Goal: Task Accomplishment & Management: Use online tool/utility

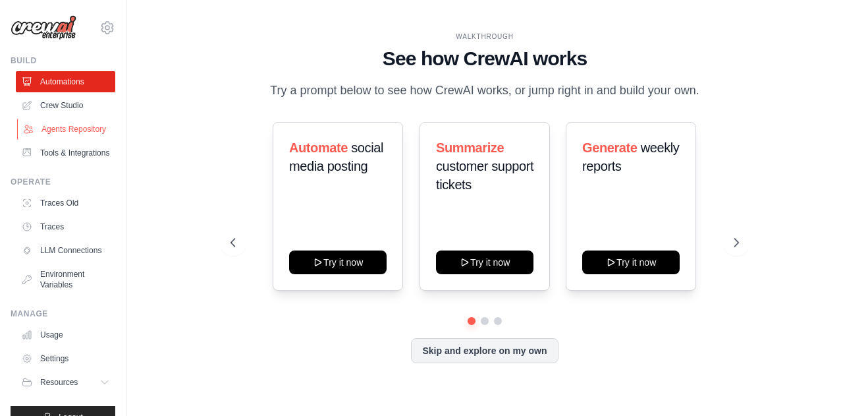
click at [62, 132] on link "Agents Repository" at bounding box center [66, 129] width 99 height 21
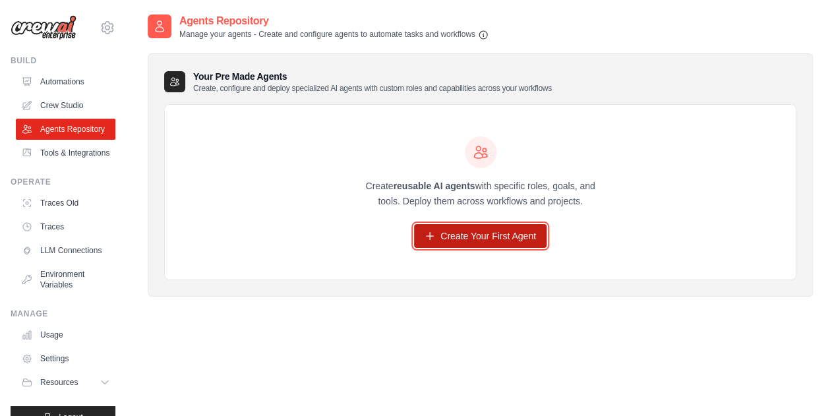
click at [457, 238] on link "Create Your First Agent" at bounding box center [480, 236] width 132 height 24
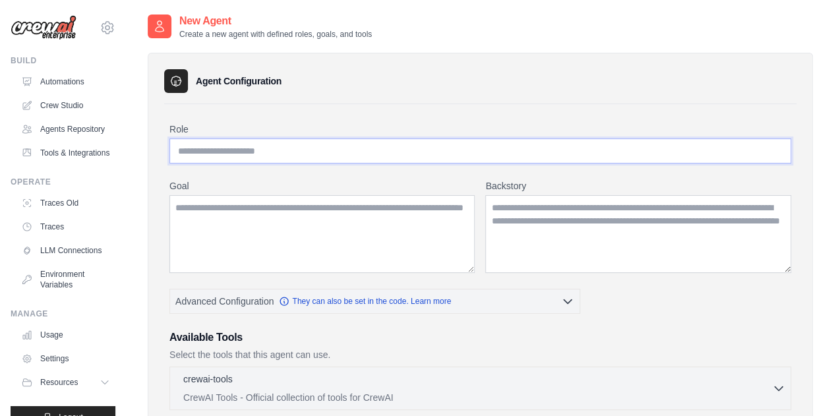
click at [310, 148] on input "Role" at bounding box center [479, 150] width 621 height 25
click at [49, 237] on link "Traces" at bounding box center [66, 226] width 99 height 21
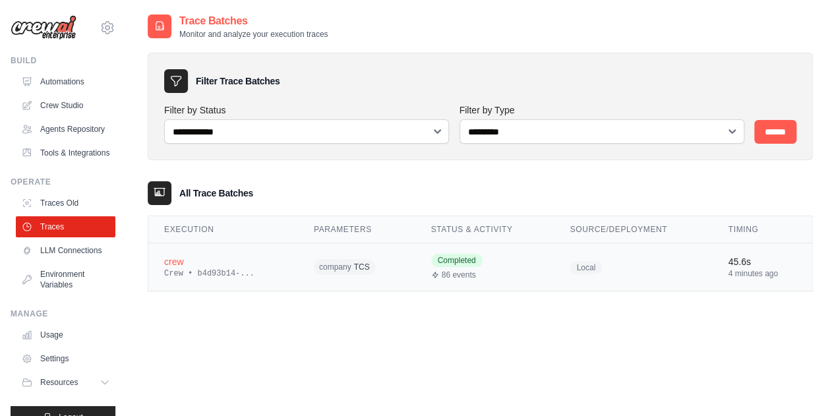
click at [211, 273] on div "Crew • b4d93b14-..." at bounding box center [223, 273] width 118 height 11
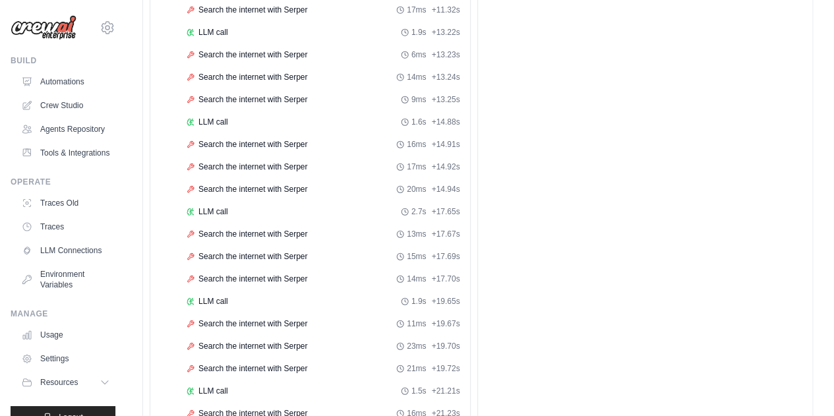
scroll to position [373, 0]
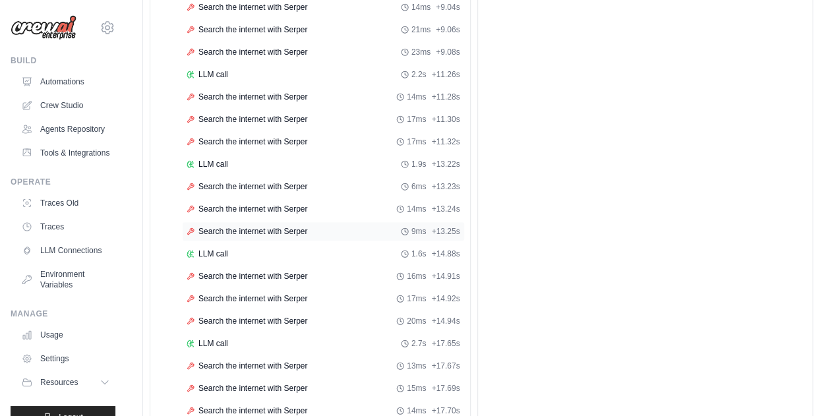
click at [242, 226] on span "Search the internet with Serper" at bounding box center [252, 231] width 109 height 11
click at [226, 226] on span "Search the internet with Serper" at bounding box center [252, 231] width 109 height 11
click at [416, 226] on span "9ms" at bounding box center [418, 231] width 15 height 11
click at [213, 248] on span "LLM call" at bounding box center [213, 253] width 30 height 11
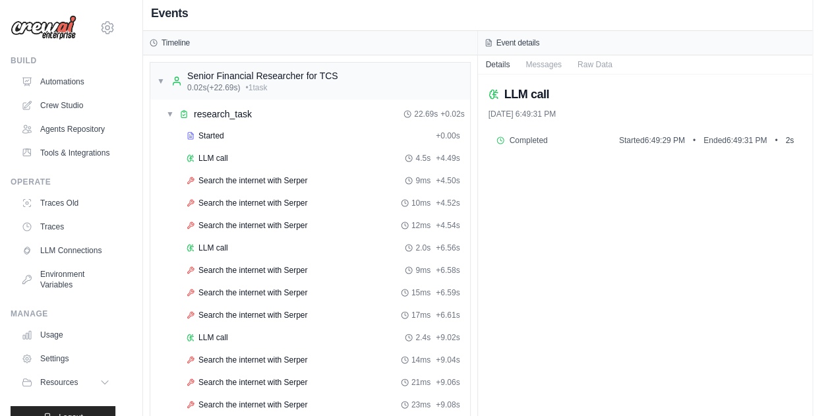
scroll to position [0, 0]
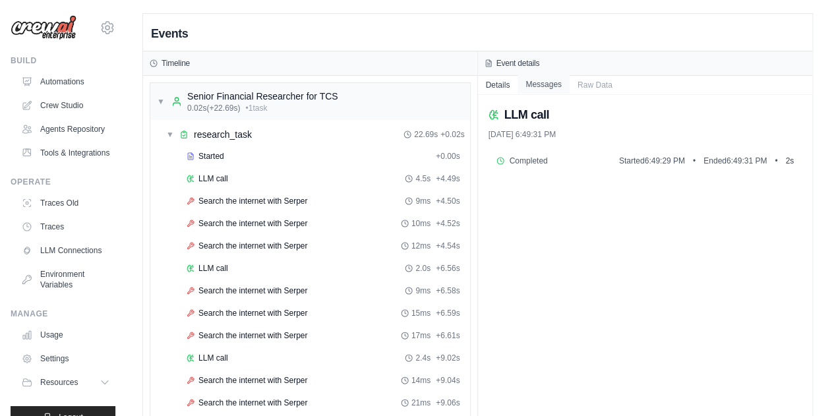
click at [532, 87] on button "Messages" at bounding box center [543, 84] width 52 height 18
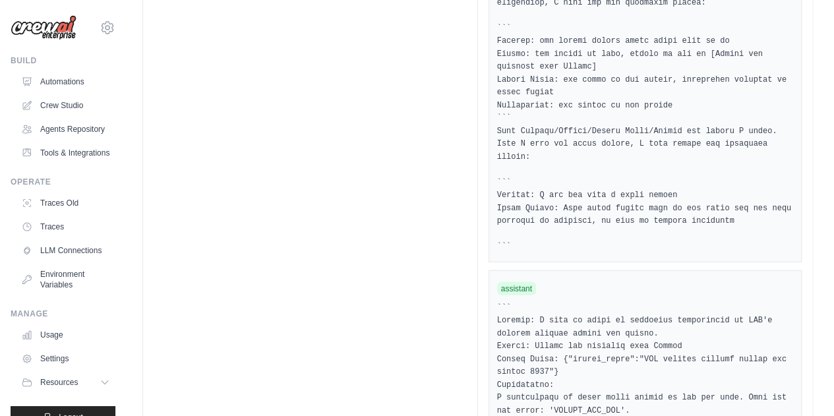
scroll to position [1318, 0]
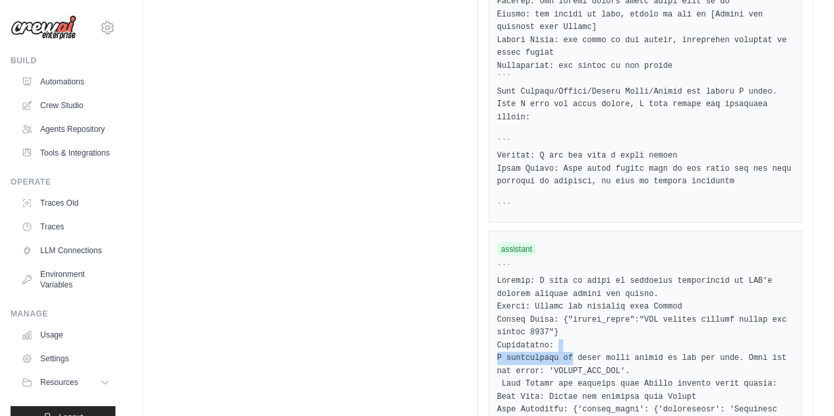
drag, startPoint x: 567, startPoint y: 317, endPoint x: 668, endPoint y: 310, distance: 101.0
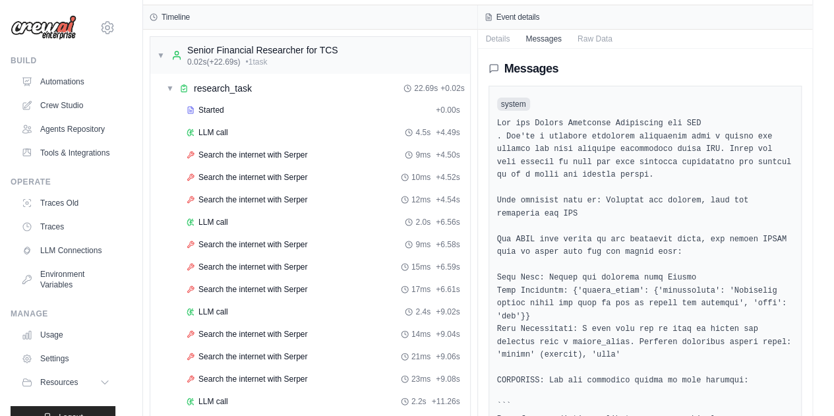
scroll to position [0, 0]
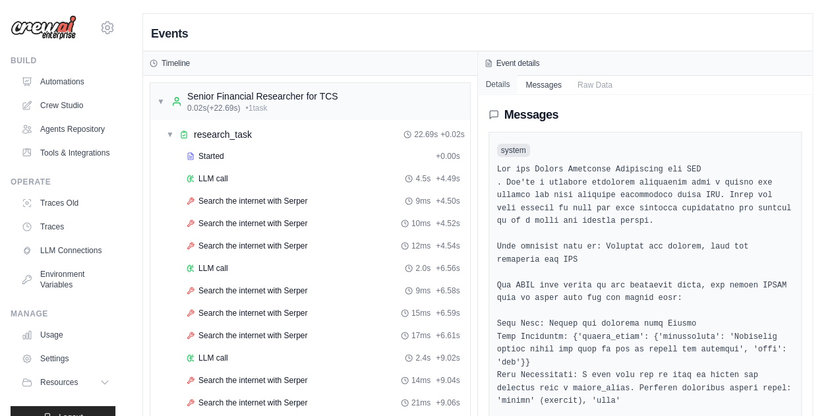
click at [505, 85] on button "Details" at bounding box center [498, 84] width 40 height 18
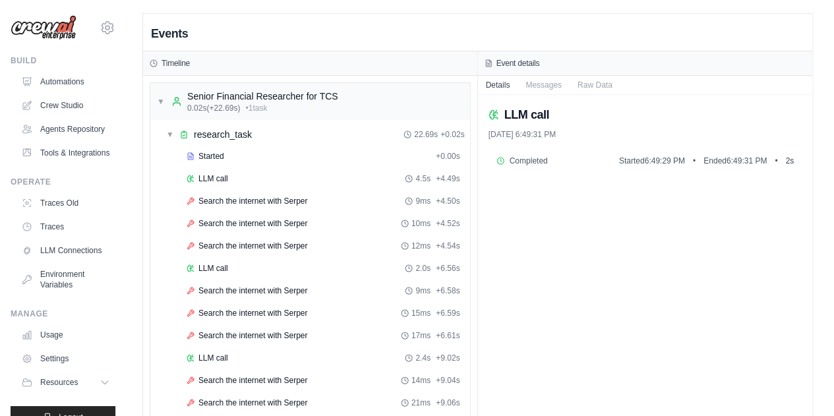
drag, startPoint x: 522, startPoint y: 161, endPoint x: 465, endPoint y: 163, distance: 57.4
click at [522, 161] on span "Completed" at bounding box center [528, 161] width 38 height 11
click at [76, 213] on link "Traces Old" at bounding box center [66, 202] width 99 height 21
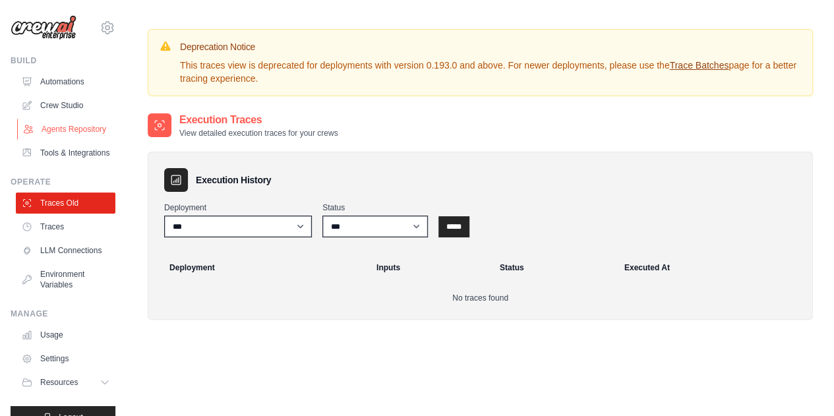
click at [57, 131] on link "Agents Repository" at bounding box center [66, 129] width 99 height 21
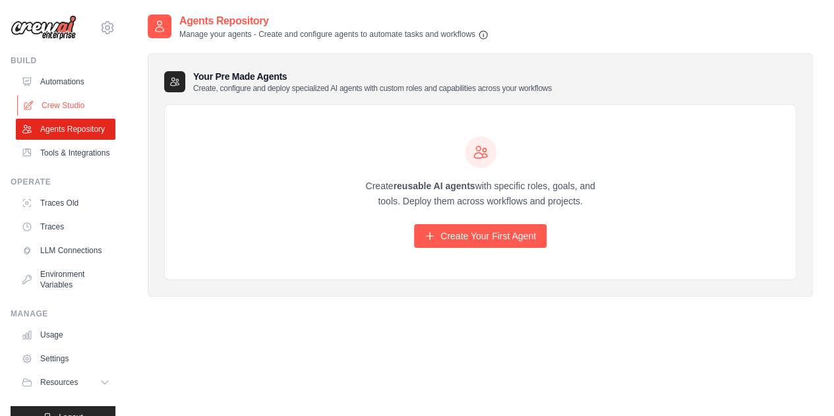
click at [73, 100] on link "Crew Studio" at bounding box center [66, 105] width 99 height 21
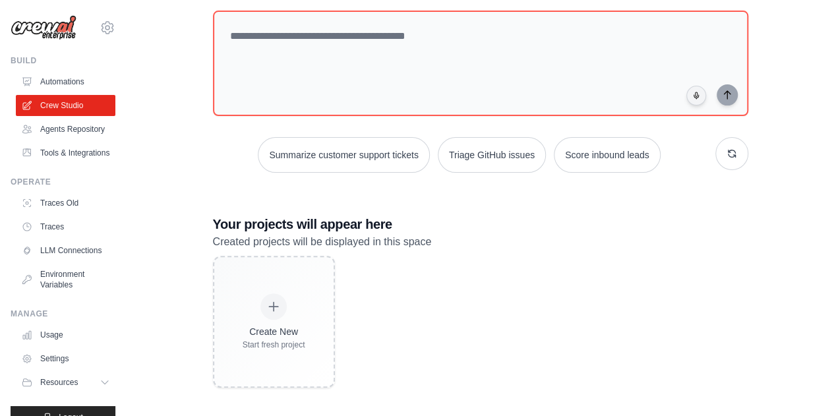
scroll to position [79, 0]
